Goal: Task Accomplishment & Management: Manage account settings

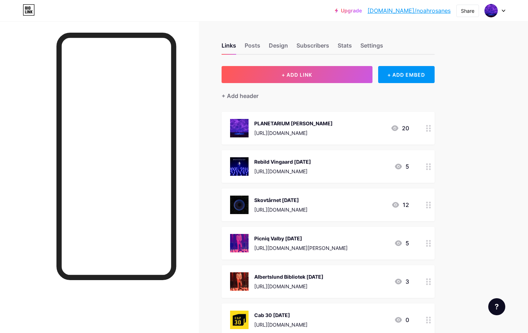
click at [428, 167] on icon at bounding box center [428, 166] width 5 height 7
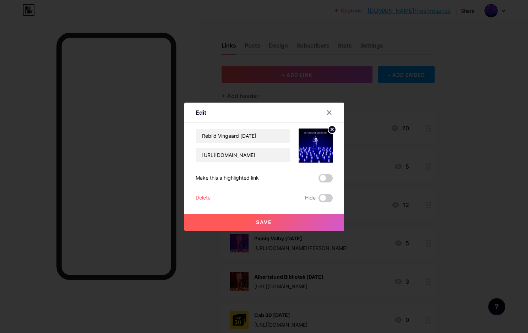
click at [205, 198] on div "Delete" at bounding box center [202, 198] width 15 height 9
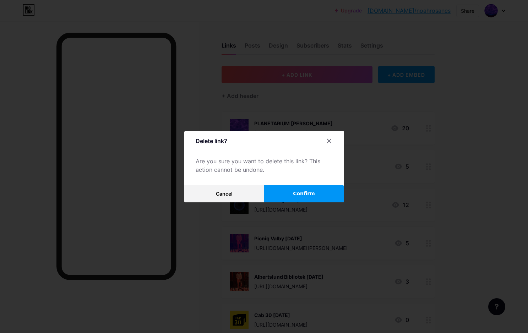
click at [308, 195] on span "Confirm" at bounding box center [304, 193] width 22 height 7
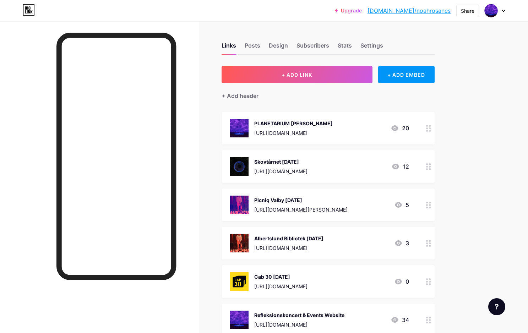
click at [429, 243] on circle at bounding box center [430, 243] width 2 height 2
click at [201, 198] on div "Delete" at bounding box center [202, 198] width 15 height 9
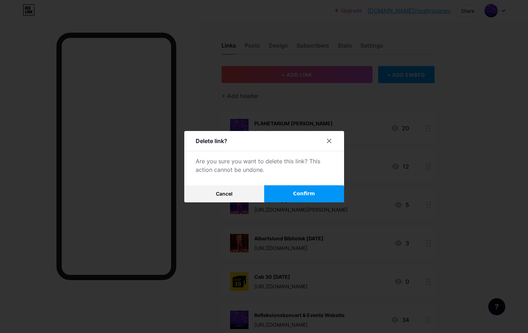
click at [322, 198] on button "Confirm" at bounding box center [304, 193] width 80 height 17
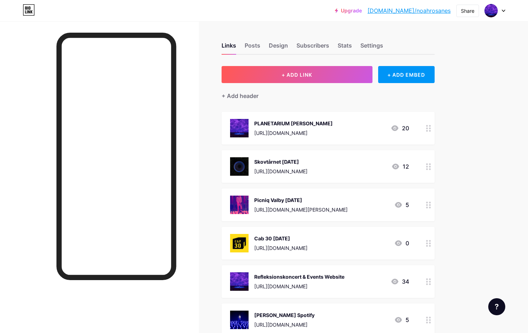
click at [428, 206] on icon at bounding box center [428, 204] width 5 height 7
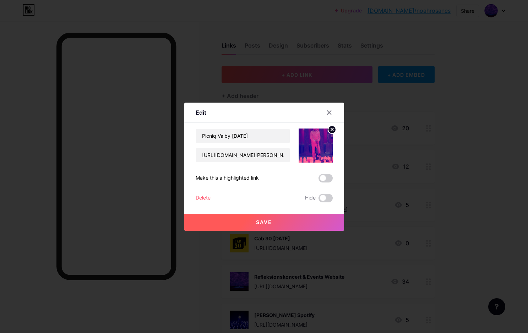
click at [204, 196] on div "Delete" at bounding box center [202, 198] width 15 height 9
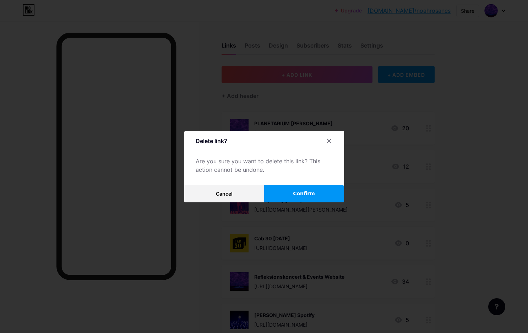
click at [309, 188] on button "Confirm" at bounding box center [304, 193] width 80 height 17
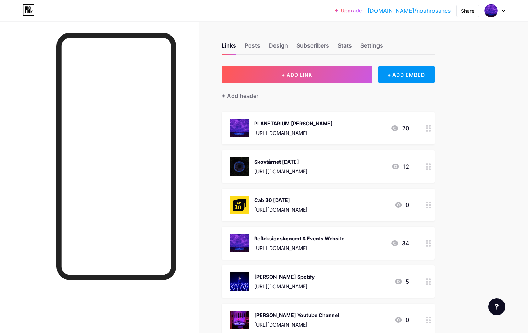
click at [427, 169] on circle at bounding box center [427, 169] width 2 height 2
click at [210, 199] on div "Delete" at bounding box center [202, 198] width 15 height 9
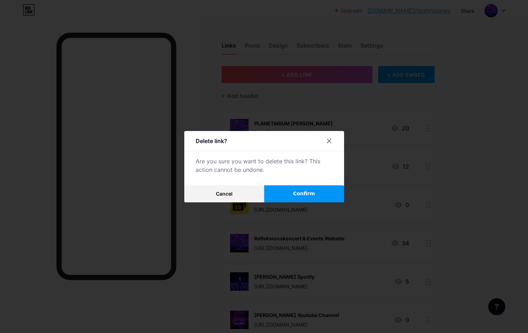
click at [308, 193] on span "Confirm" at bounding box center [304, 193] width 22 height 7
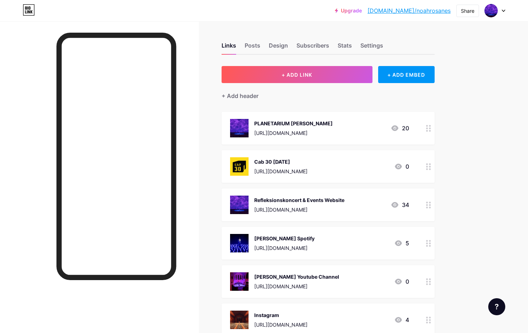
click at [428, 128] on icon at bounding box center [428, 128] width 5 height 7
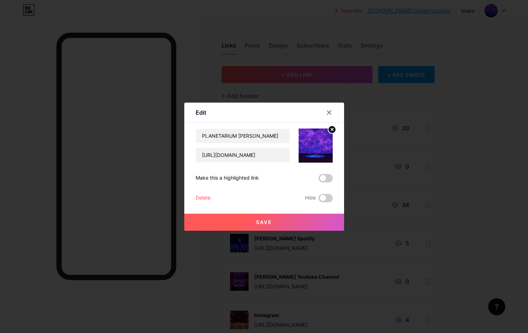
click at [206, 197] on div "Delete" at bounding box center [202, 198] width 15 height 9
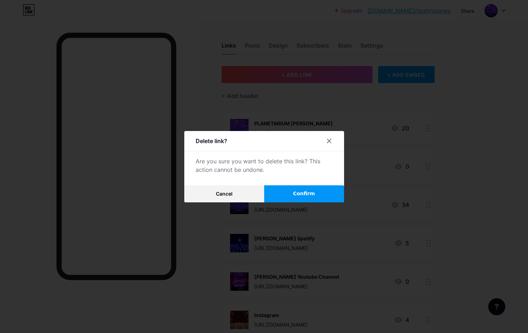
click at [312, 195] on button "Confirm" at bounding box center [304, 193] width 80 height 17
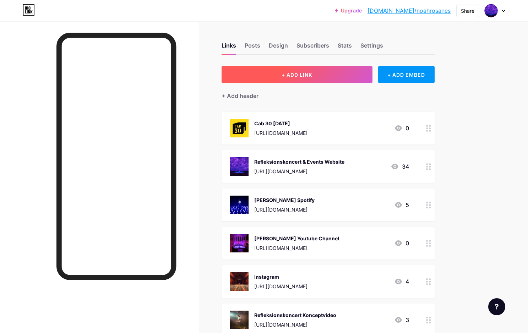
click at [293, 76] on span "+ ADD LINK" at bounding box center [296, 75] width 31 height 6
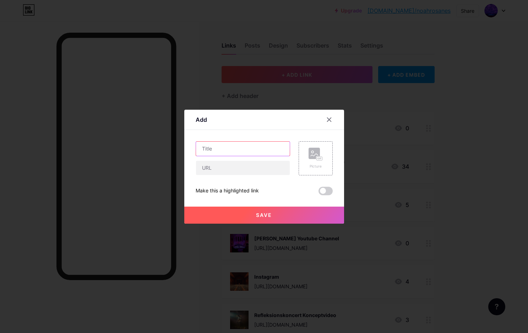
click at [234, 151] on input "text" at bounding box center [243, 149] width 94 height 14
type input "Planetarium 26 Okt"
click at [318, 154] on rect at bounding box center [313, 153] width 11 height 11
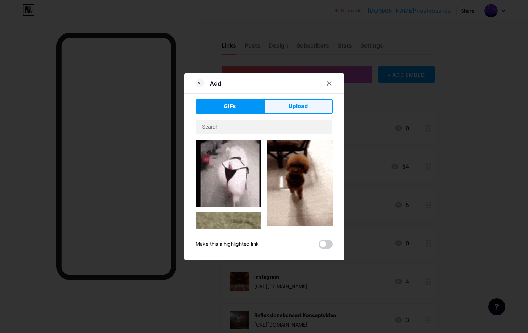
click at [283, 109] on button "Upload" at bounding box center [298, 106] width 68 height 14
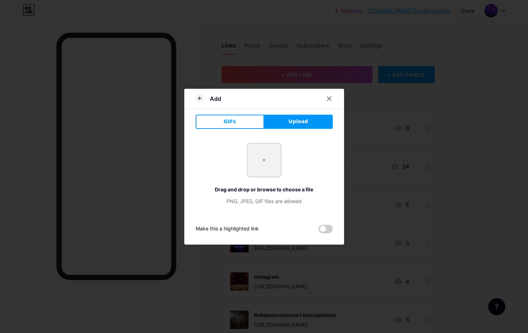
click at [266, 160] on input "file" at bounding box center [263, 159] width 33 height 33
type input "C:\fakepath\[PERSON_NAME] Planetarium.jpg"
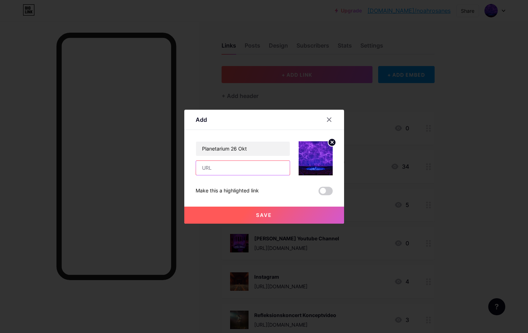
click at [233, 165] on input "text" at bounding box center [243, 168] width 94 height 14
paste input "[URL][DOMAIN_NAME]"
type input "[URL][DOMAIN_NAME]"
click at [272, 213] on button "Save" at bounding box center [264, 214] width 160 height 17
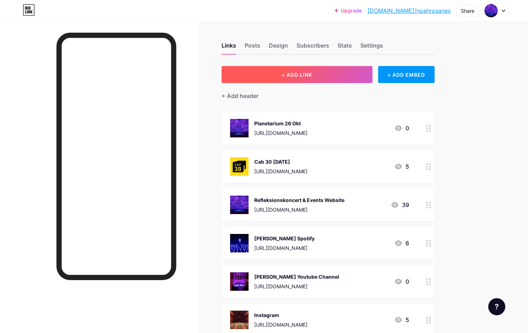
click at [305, 75] on span "+ ADD LINK" at bounding box center [296, 75] width 31 height 6
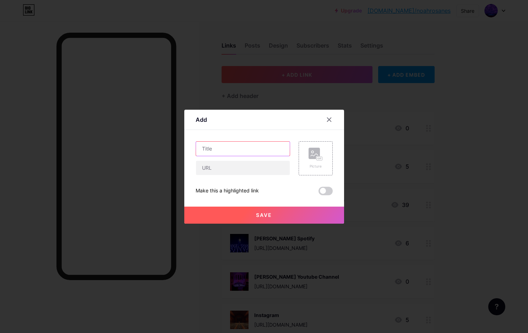
click at [220, 149] on input "text" at bounding box center [243, 149] width 94 height 14
type input "Planetarium [DATE]"
click at [316, 153] on rect at bounding box center [313, 153] width 11 height 11
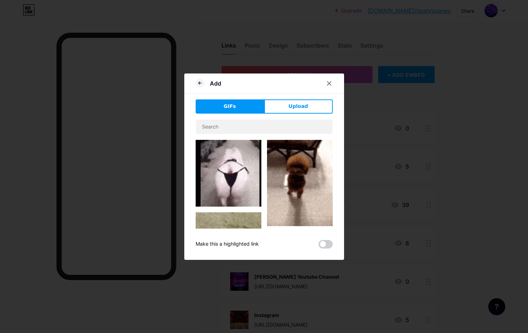
click at [303, 103] on button "Upload" at bounding box center [298, 106] width 68 height 14
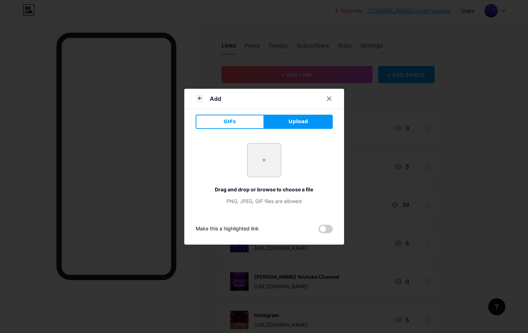
click at [265, 155] on input "file" at bounding box center [263, 159] width 33 height 33
type input "C:\fakepath\IMG_7799.JPG"
click at [331, 99] on icon at bounding box center [329, 99] width 6 height 6
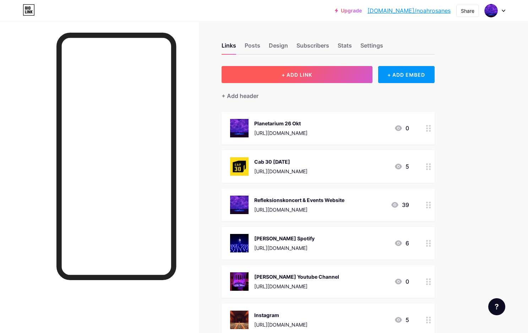
click at [305, 75] on span "+ ADD LINK" at bounding box center [296, 75] width 31 height 6
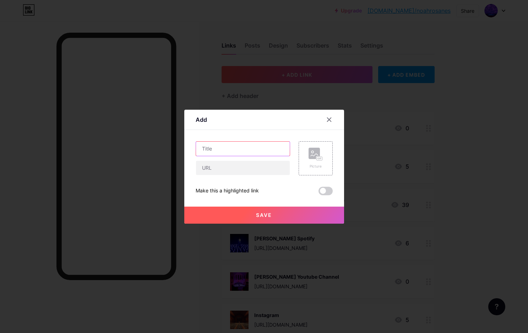
click at [237, 150] on input "text" at bounding box center [243, 149] width 94 height 14
type input "Planetarium [DATE]"
click at [220, 168] on input "text" at bounding box center [243, 168] width 94 height 14
paste input "[URL][DOMAIN_NAME]"
type input "[URL][DOMAIN_NAME]"
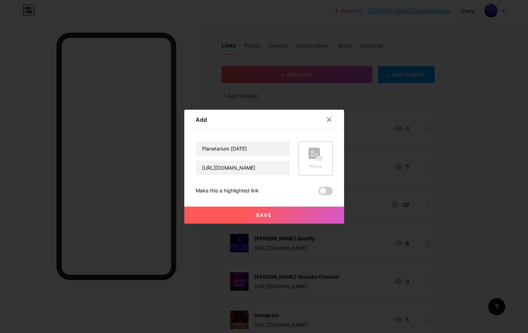
click at [316, 157] on rect at bounding box center [319, 158] width 6 height 4
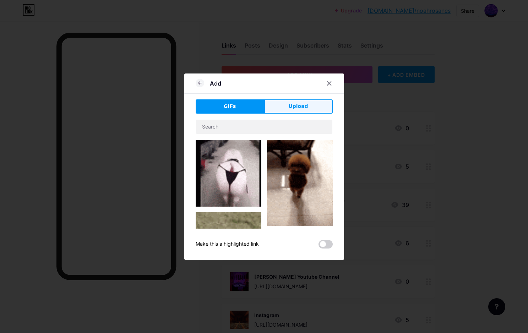
click at [295, 106] on span "Upload" at bounding box center [298, 106] width 20 height 7
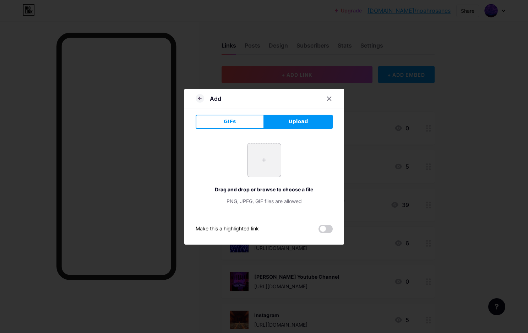
click at [264, 155] on input "file" at bounding box center [263, 159] width 33 height 33
type input "C:\fakepath\Refleksionskoncerter_alle_datoer_kvadrat.jpg"
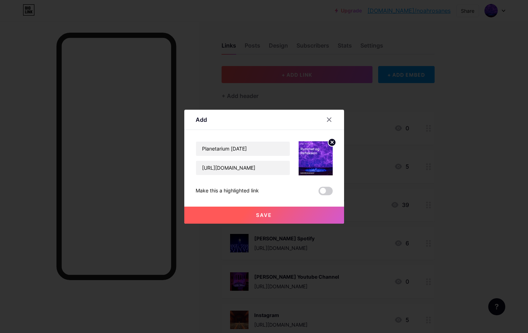
click at [265, 216] on span "Save" at bounding box center [264, 215] width 16 height 6
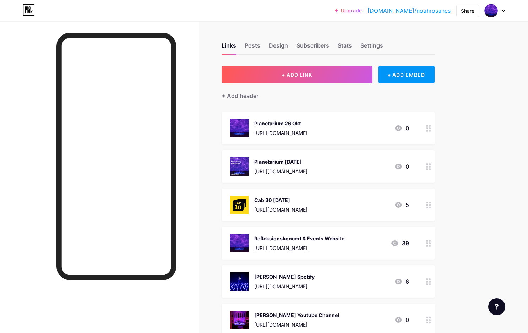
drag, startPoint x: 283, startPoint y: 203, endPoint x: 282, endPoint y: 173, distance: 29.4
click at [282, 173] on span "Planetarium 26 Okt [URL][DOMAIN_NAME] 0 Planetarium [DATE] [URL][DOMAIN_NAME] 0…" at bounding box center [327, 281] width 213 height 339
click at [282, 173] on div "[URL][DOMAIN_NAME]" at bounding box center [280, 170] width 53 height 7
click at [326, 110] on icon at bounding box center [329, 113] width 6 height 6
click at [484, 145] on div "Upgrade [DOMAIN_NAME]/noahro... [DOMAIN_NAME]/noahrosanes Share Switch accounts…" at bounding box center [264, 267] width 528 height 534
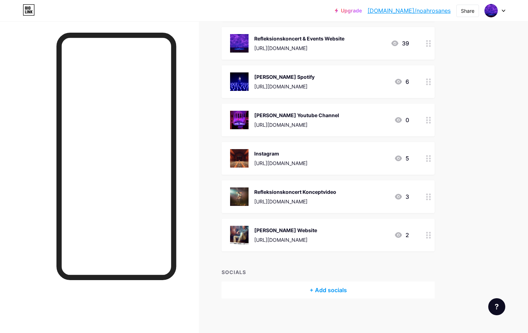
scroll to position [200, 0]
click at [336, 194] on div "Refleksionskoncert Konceptvideo" at bounding box center [295, 191] width 82 height 7
click at [204, 197] on div "Delete" at bounding box center [202, 198] width 15 height 9
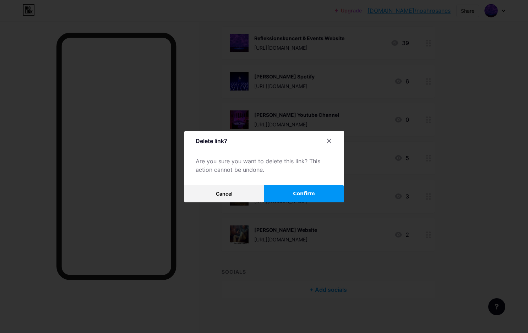
click at [318, 190] on button "Confirm" at bounding box center [304, 193] width 80 height 17
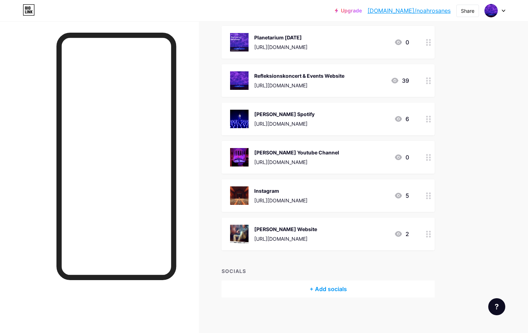
scroll to position [162, 0]
click at [427, 231] on circle at bounding box center [427, 232] width 2 height 2
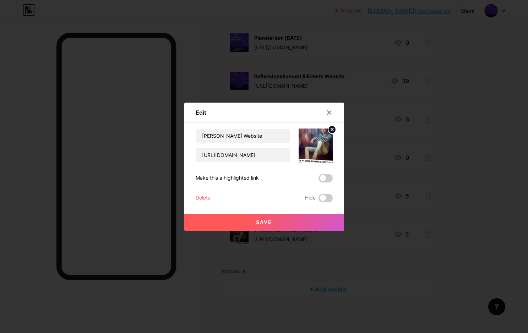
click at [198, 195] on div "Delete" at bounding box center [202, 198] width 15 height 9
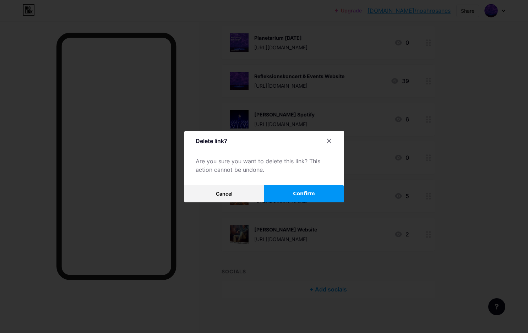
click at [315, 194] on button "Confirm" at bounding box center [304, 193] width 80 height 17
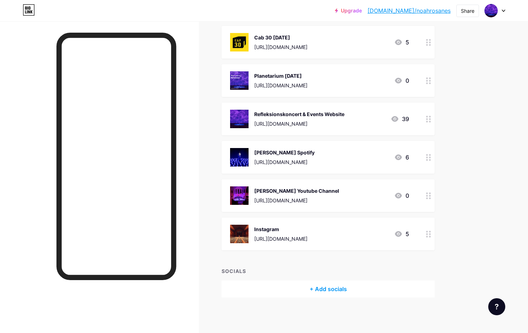
scroll to position [124, 0]
click at [429, 198] on circle at bounding box center [430, 199] width 2 height 2
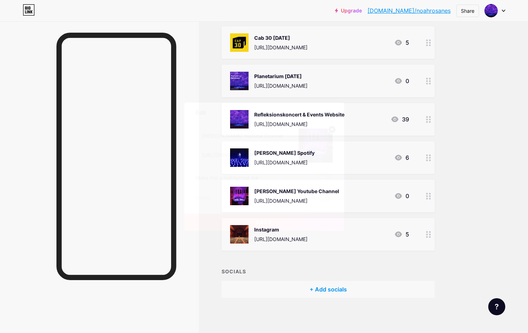
click at [200, 199] on div "Delete" at bounding box center [202, 198] width 15 height 9
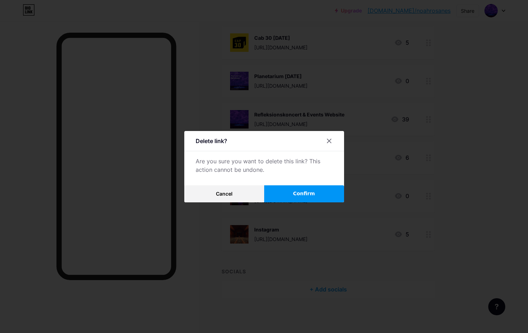
click at [307, 194] on span "Confirm" at bounding box center [304, 193] width 22 height 7
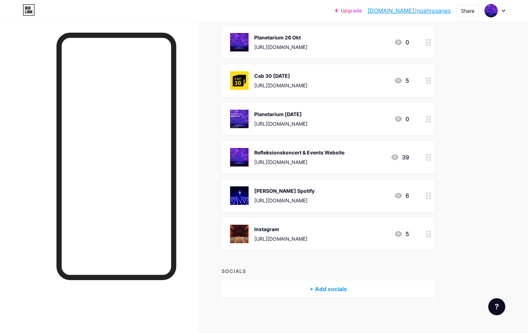
scroll to position [85, 0]
click at [340, 151] on div "Refleksionskoncert & Events Website" at bounding box center [299, 152] width 90 height 7
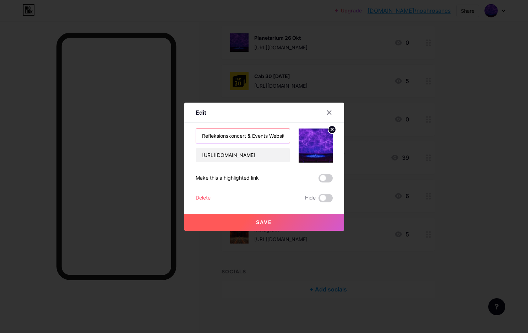
click at [203, 136] on input "Refleksionskoncert & Events Website" at bounding box center [243, 136] width 94 height 14
click at [201, 134] on input "Refleksionskoncert & Events Website" at bounding box center [243, 136] width 94 height 14
drag, startPoint x: 265, startPoint y: 137, endPoint x: 335, endPoint y: 136, distance: 69.9
click at [335, 136] on div "Edit Content YouTube Play YouTube video without leaving your page. ADD Vimeo Pl…" at bounding box center [264, 167] width 160 height 128
type input "[DOMAIN_NAME]"
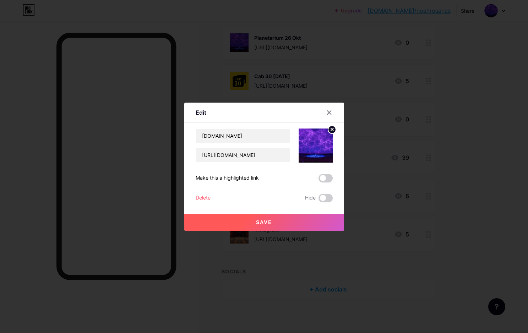
click at [300, 221] on button "Save" at bounding box center [264, 222] width 160 height 17
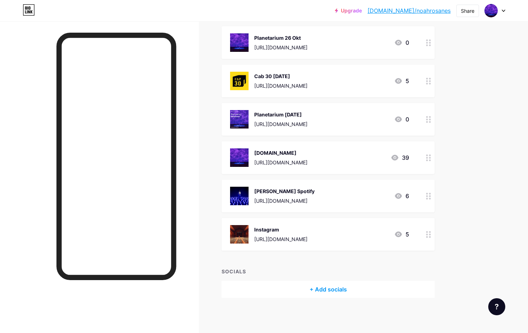
click at [336, 287] on div "+ Add socials" at bounding box center [327, 289] width 213 height 17
click at [320, 150] on div "Add" at bounding box center [321, 152] width 10 height 7
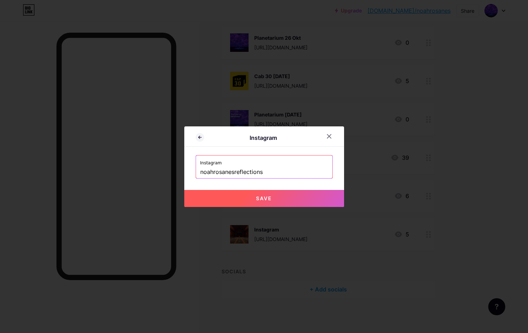
click at [267, 200] on span "Save" at bounding box center [264, 198] width 16 height 6
type input "[URL][DOMAIN_NAME]"
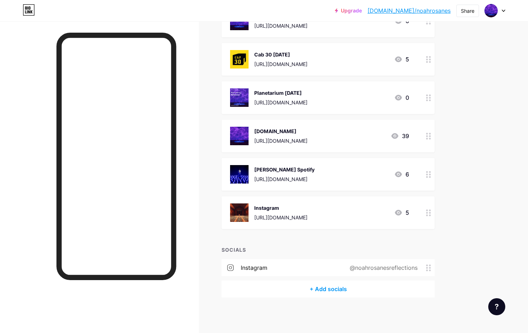
scroll to position [107, 0]
click at [484, 223] on div "Upgrade [DOMAIN_NAME]/noahro... [DOMAIN_NAME]/noahrosanes Share Switch accounts…" at bounding box center [264, 113] width 528 height 440
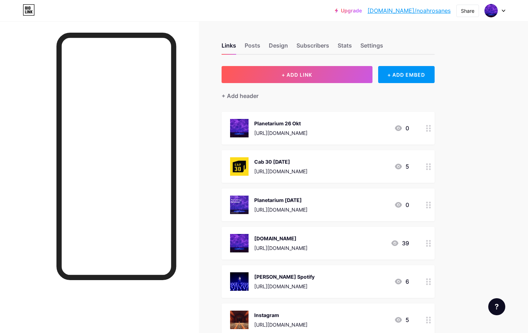
scroll to position [0, 0]
click at [491, 63] on div "Upgrade [DOMAIN_NAME]/noahro... [DOMAIN_NAME]/noahrosanes Share Switch accounts…" at bounding box center [264, 220] width 528 height 440
click at [317, 44] on div "Subscribers" at bounding box center [312, 47] width 33 height 13
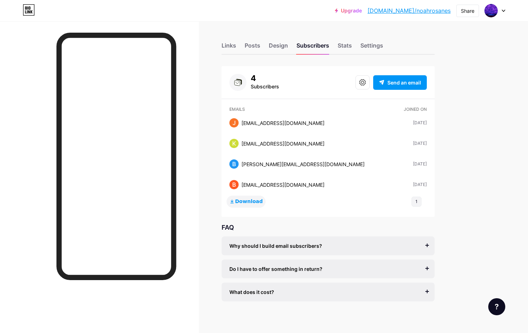
click at [248, 200] on span "Download" at bounding box center [249, 201] width 28 height 6
